Goal: Check status: Check status

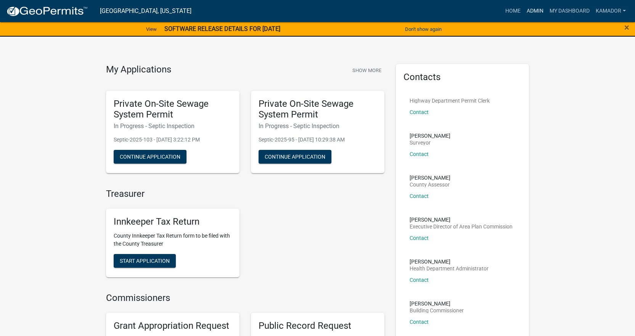
click at [537, 11] on link "Admin" at bounding box center [534, 11] width 23 height 14
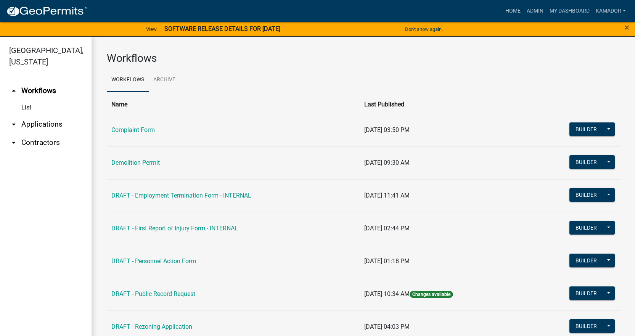
click at [42, 123] on link "arrow_drop_down Applications" at bounding box center [46, 124] width 92 height 18
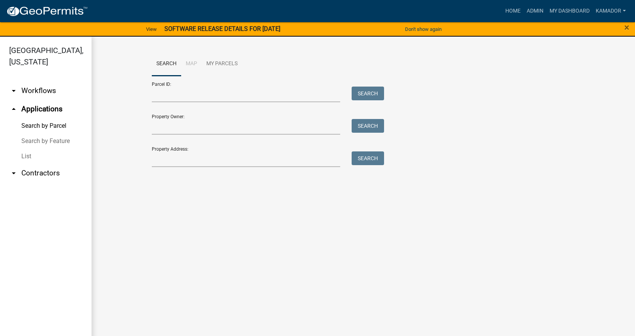
click at [22, 157] on link "List" at bounding box center [46, 156] width 92 height 15
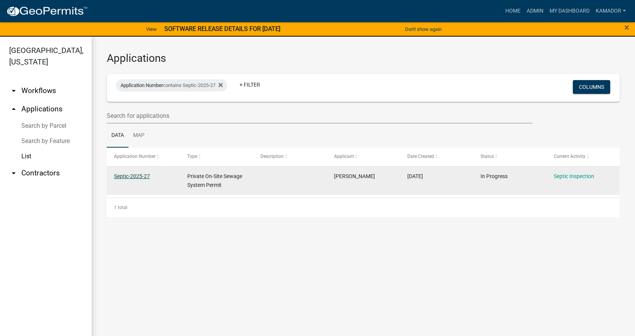
click at [136, 178] on link "Septic-2025-27" at bounding box center [132, 176] width 36 height 6
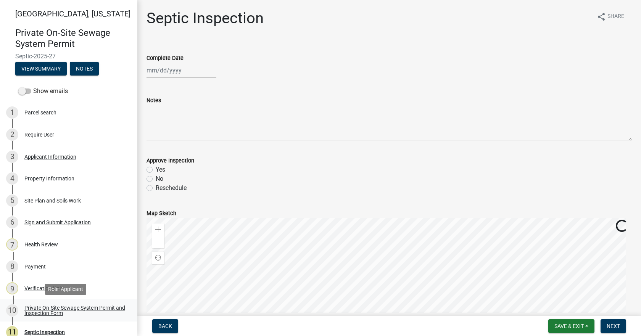
click at [56, 312] on div "Private On-Site Sewage System Permit and Inspection Form" at bounding box center [74, 310] width 101 height 11
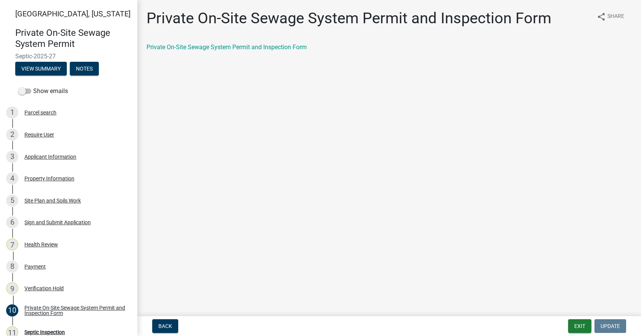
click at [218, 43] on div "Private On-Site Sewage System Permit and Inspection Form" at bounding box center [388, 47] width 485 height 9
click at [215, 50] on link "Private On-Site Sewage System Permit and Inspection Form" at bounding box center [226, 46] width 160 height 7
